Goal: Information Seeking & Learning: Stay updated

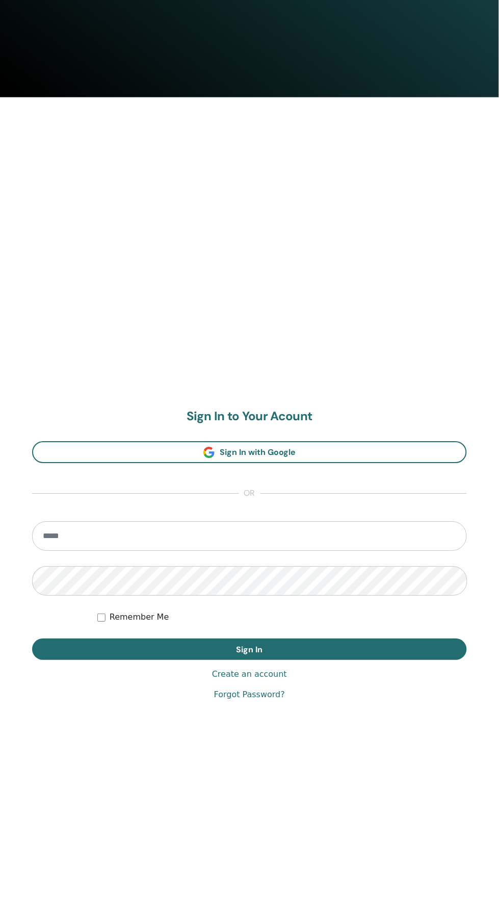
scroll to position [916, 0]
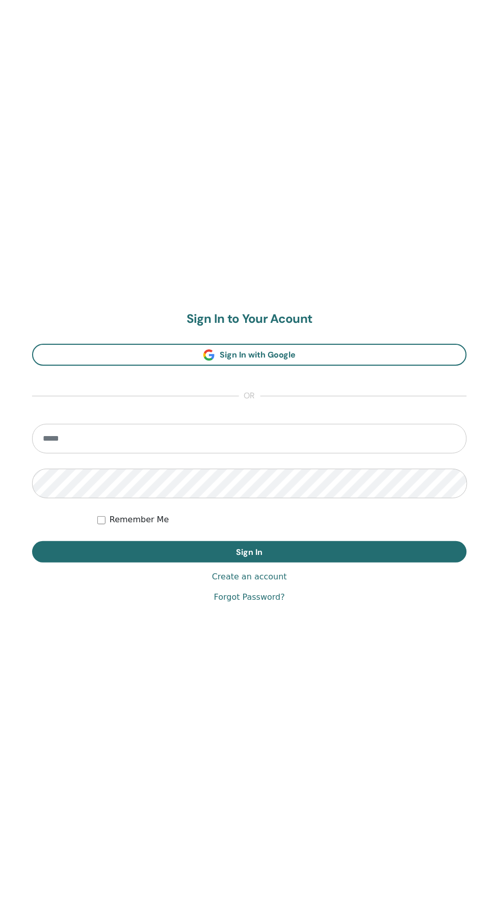
click at [367, 443] on input "email" at bounding box center [249, 439] width 435 height 30
type input "**********"
click at [32, 542] on button "Sign In" at bounding box center [249, 552] width 435 height 21
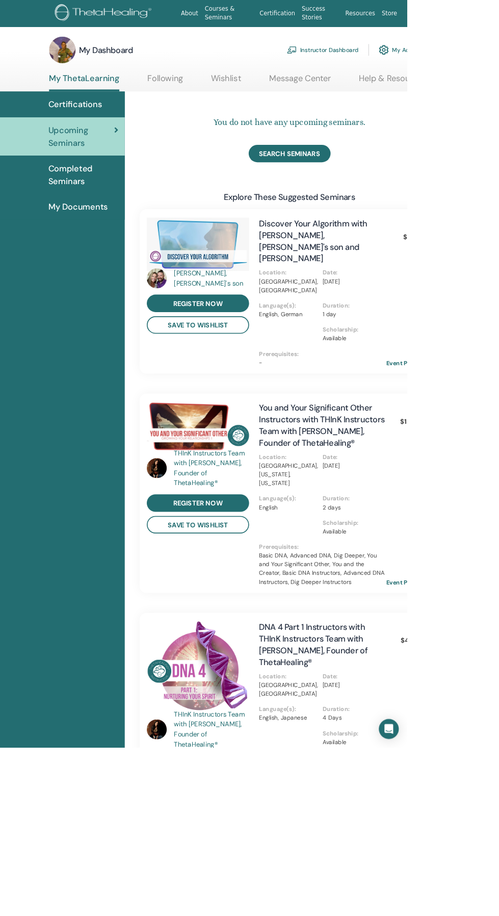
click at [496, 171] on span "Notifications" at bounding box center [484, 175] width 41 height 9
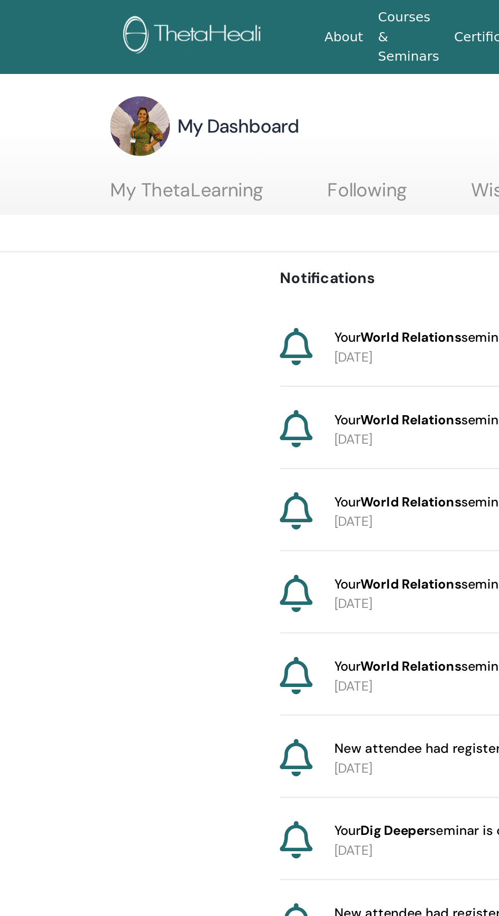
click at [127, 15] on img at bounding box center [115, 20] width 96 height 23
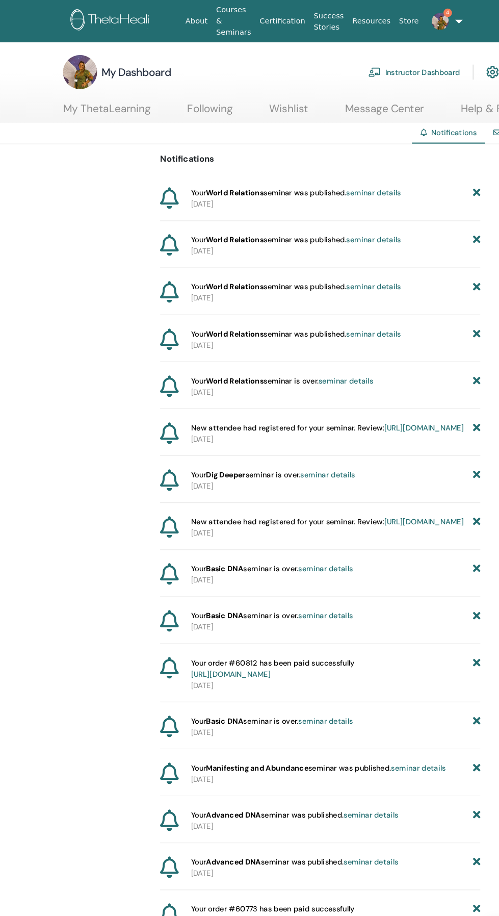
scroll to position [3, 0]
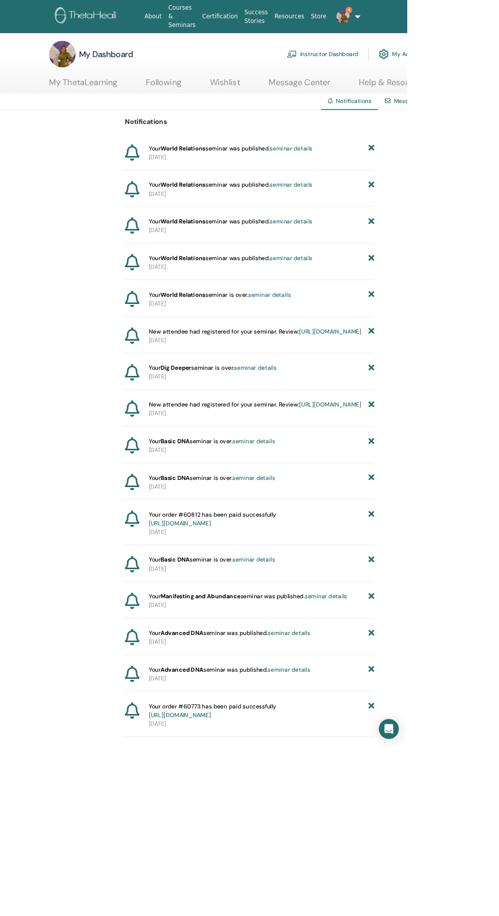
click at [430, 20] on link "4" at bounding box center [417, 20] width 26 height 33
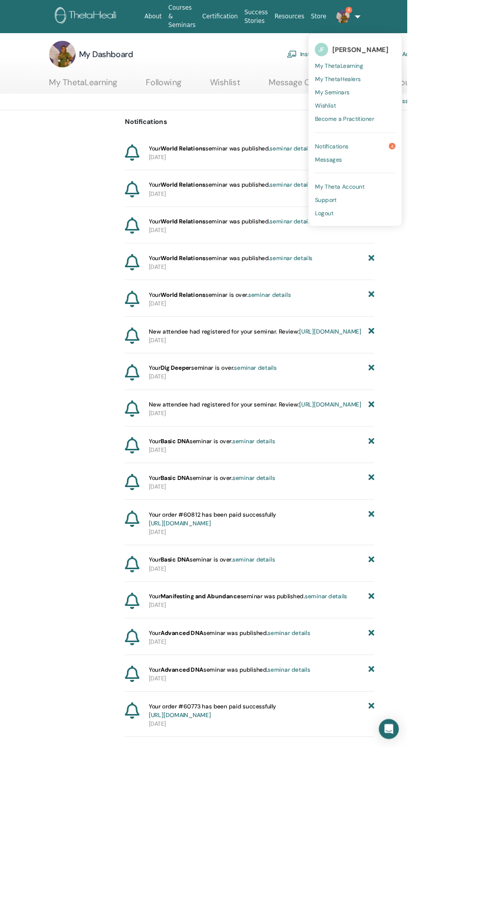
click at [433, 180] on link "Notifications 4" at bounding box center [435, 179] width 99 height 16
